Goal: Task Accomplishment & Management: Manage account settings

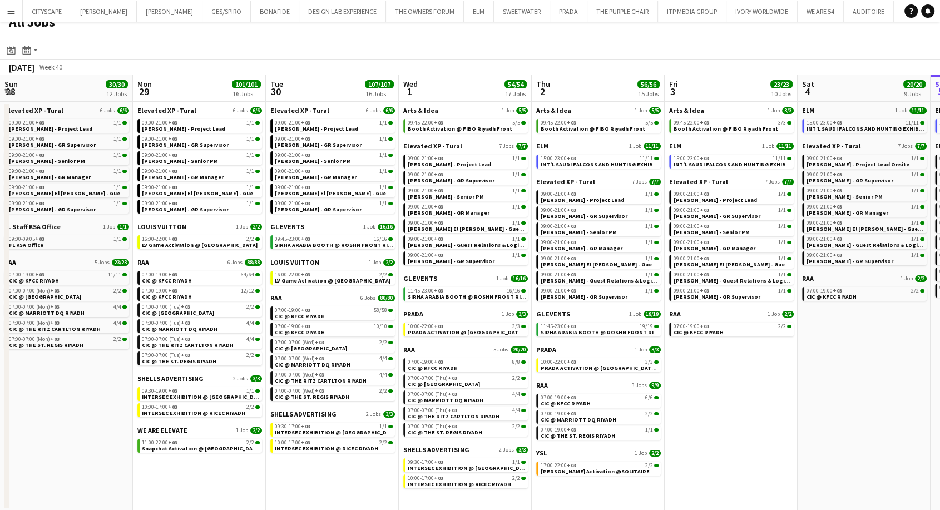
scroll to position [0, 444]
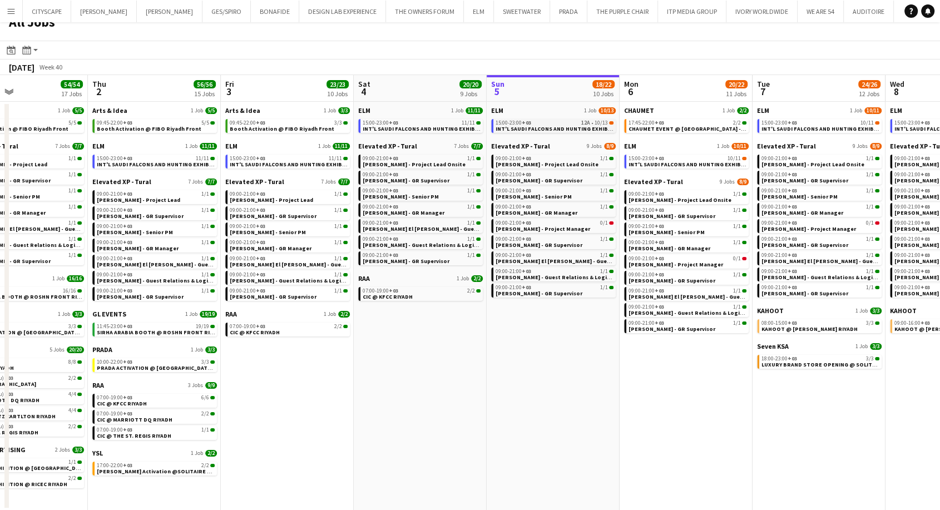
click at [554, 122] on div "15:00-23:00 +03 12A • 10/13" at bounding box center [555, 123] width 118 height 6
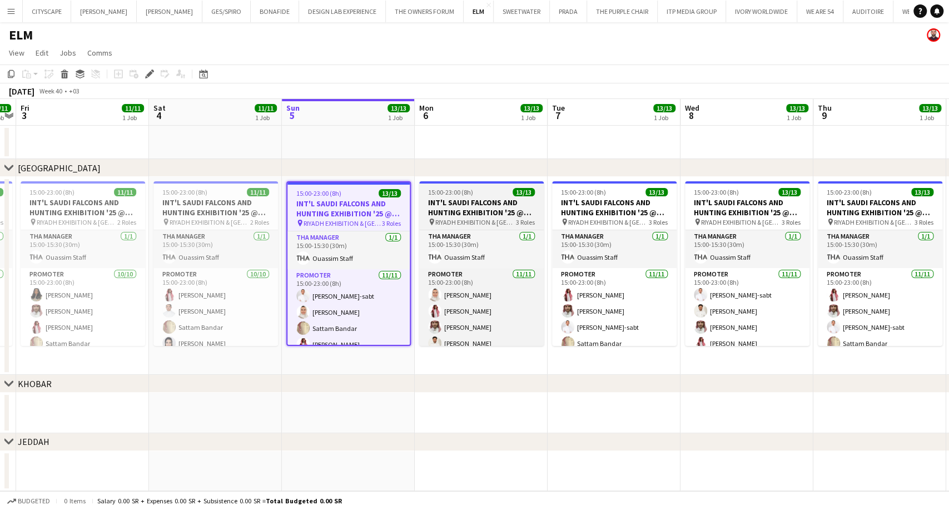
click at [465, 214] on h3 "INT'L SAUDI FALCONS AND HUNTING EXHIBITION '25 @ [GEOGRAPHIC_DATA] - [GEOGRAPHI…" at bounding box center [481, 207] width 125 height 20
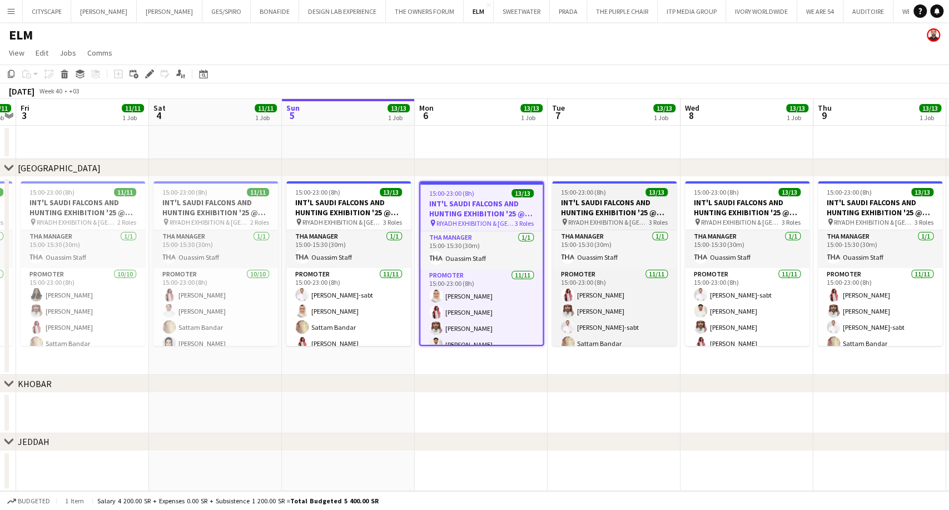
click at [596, 211] on h3 "INT'L SAUDI FALCONS AND HUNTING EXHIBITION '25 @ [GEOGRAPHIC_DATA] - [GEOGRAPHI…" at bounding box center [614, 207] width 125 height 20
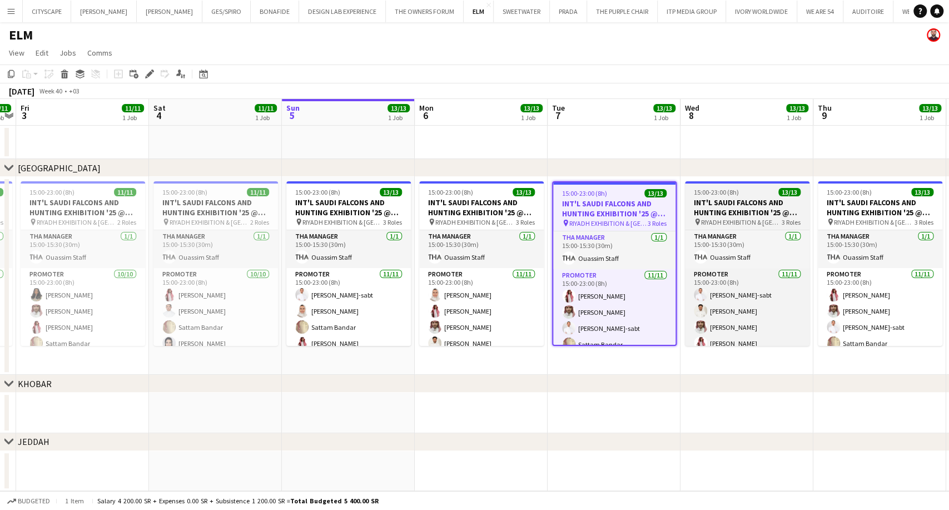
click at [724, 210] on h3 "INT'L SAUDI FALCONS AND HUNTING EXHIBITION '25 @ [GEOGRAPHIC_DATA] - [GEOGRAPHI…" at bounding box center [747, 207] width 125 height 20
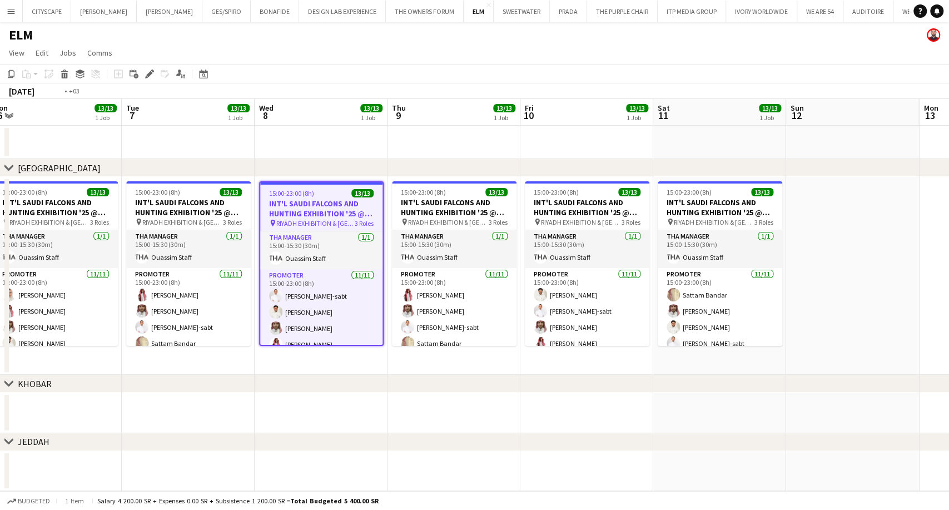
drag, startPoint x: 569, startPoint y: 210, endPoint x: 309, endPoint y: 212, distance: 260.8
click at [293, 210] on app-calendar-viewport "Thu 2 11/11 1 Job Fri 3 11/11 1 Job Sat 4 11/11 1 Job Sun 5 13/13 1 Job Mon 6 1…" at bounding box center [474, 295] width 949 height 392
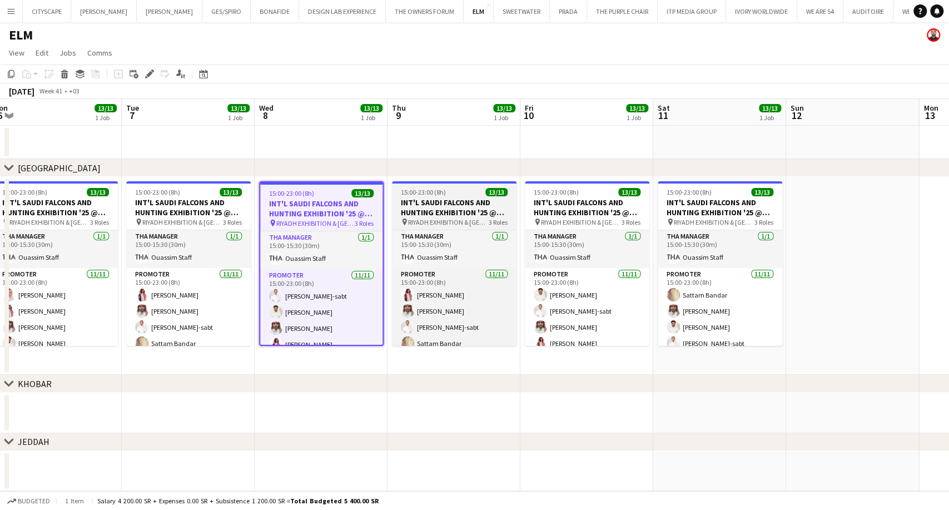
click at [462, 202] on h3 "INT'L SAUDI FALCONS AND HUNTING EXHIBITION '25 @ [GEOGRAPHIC_DATA] - [GEOGRAPHI…" at bounding box center [454, 207] width 125 height 20
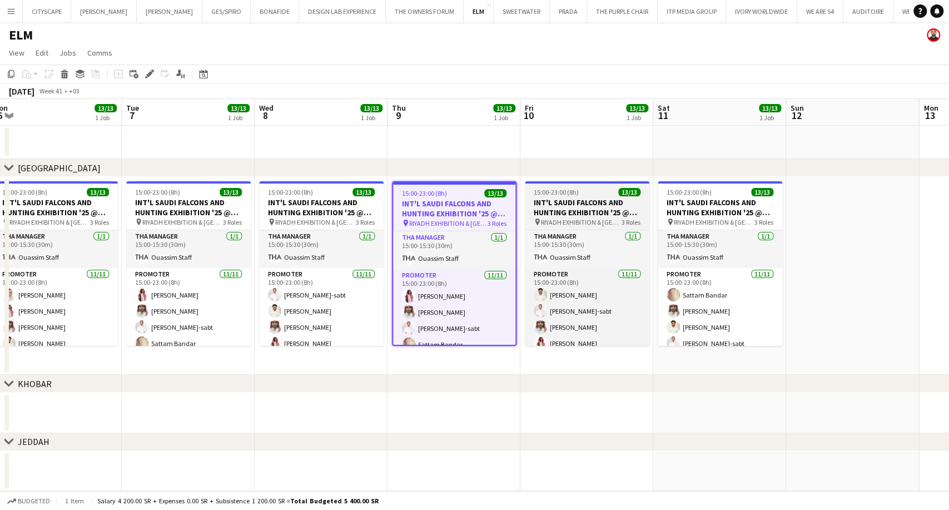
click at [589, 201] on h3 "INT'L SAUDI FALCONS AND HUNTING EXHIBITION '25 @ [GEOGRAPHIC_DATA] - [GEOGRAPHI…" at bounding box center [587, 207] width 125 height 20
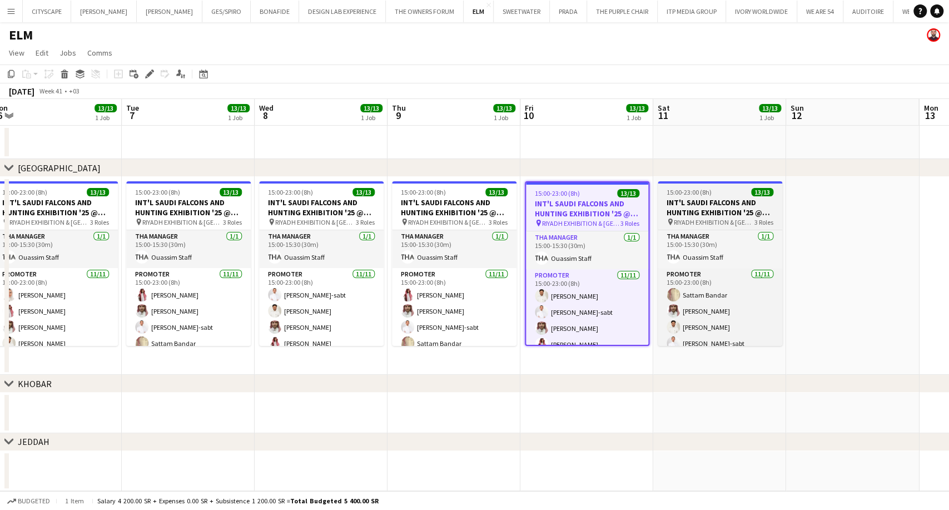
click at [698, 210] on h3 "INT'L SAUDI FALCONS AND HUNTING EXHIBITION '25 @ [GEOGRAPHIC_DATA] - [GEOGRAPHI…" at bounding box center [720, 207] width 125 height 20
